Goal: Task Accomplishment & Management: Manage account settings

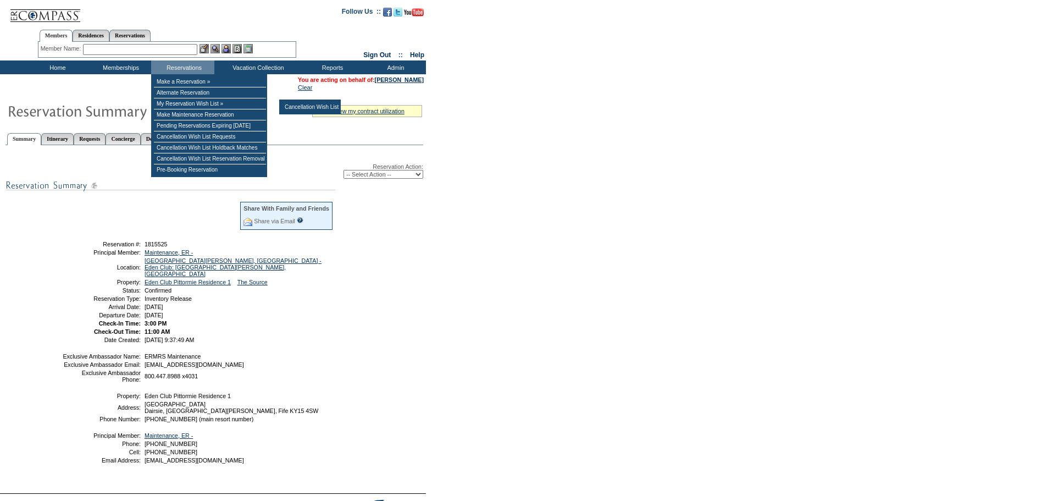
click at [407, 176] on select "-- Select Action -- Modify Reservation Dates Modify Reservation Cost Modify Occ…" at bounding box center [383, 174] width 80 height 9
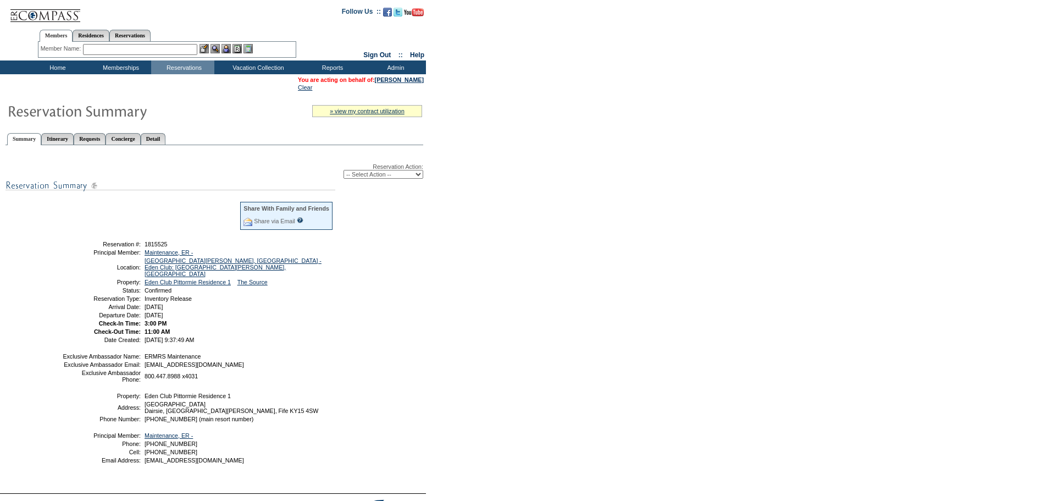
select select "ChangeDates"
click at [343, 172] on select "-- Select Action -- Modify Reservation Dates Modify Reservation Cost Modify Occ…" at bounding box center [383, 174] width 80 height 9
click at [365, 177] on select "-- Select Action -- Modify Reservation Dates Modify Reservation Cost Modify Occ…" at bounding box center [383, 174] width 80 height 9
select select "CancelRes"
click at [343, 172] on select "-- Select Action -- Modify Reservation Dates Modify Reservation Cost Modify Occ…" at bounding box center [383, 174] width 80 height 9
